Goal: Find specific page/section: Find specific page/section

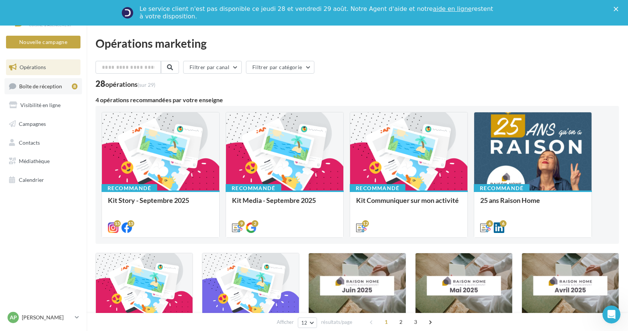
click at [35, 85] on span "Boîte de réception" at bounding box center [40, 86] width 43 height 6
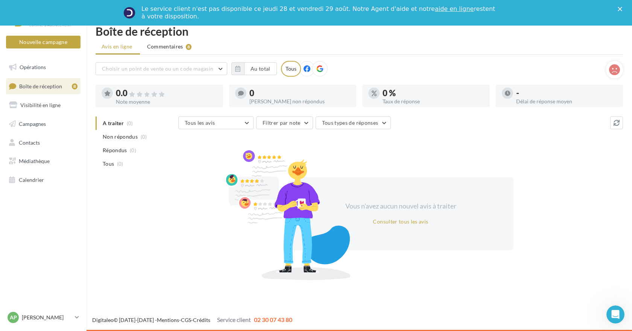
click at [29, 85] on span "Boîte de réception" at bounding box center [40, 86] width 43 height 6
click at [167, 44] on span "Commentaires" at bounding box center [165, 47] width 36 height 8
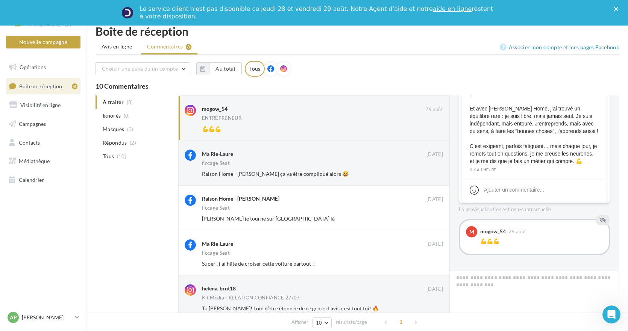
click at [33, 97] on ul "Opérations Boîte de réception 8 Visibilité en ligne Campagnes Contacts Médiathè…" at bounding box center [43, 123] width 80 height 135
